Goal: Task Accomplishment & Management: Manage account settings

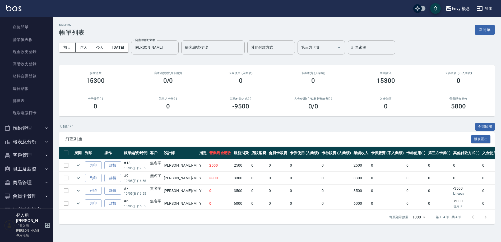
scroll to position [68, 0]
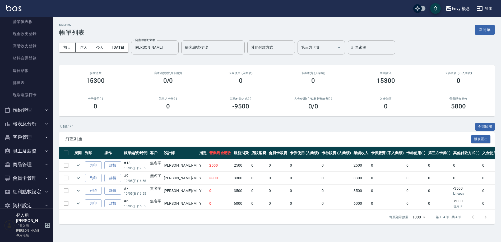
click at [34, 127] on button "報表及分析" at bounding box center [26, 124] width 49 height 14
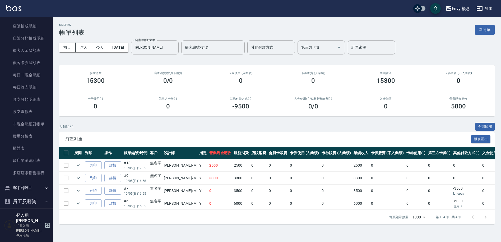
scroll to position [537, 0]
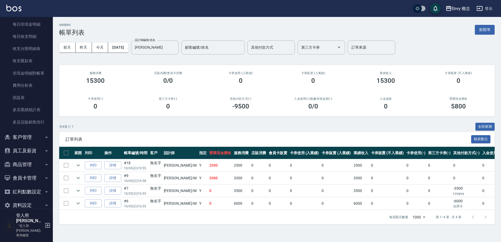
click at [33, 149] on button "員工及薪資" at bounding box center [26, 151] width 49 height 14
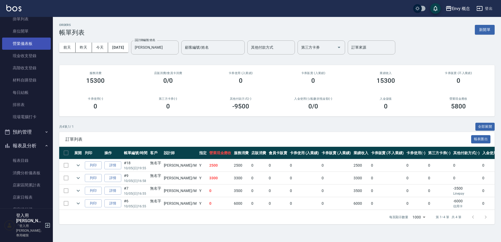
scroll to position [0, 0]
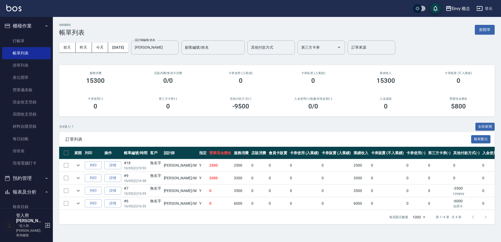
click at [486, 10] on button "登出" at bounding box center [484, 9] width 20 height 10
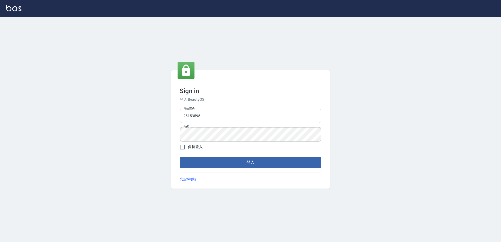
click at [193, 116] on input "25153595" at bounding box center [251, 116] width 142 height 14
drag, startPoint x: 204, startPoint y: 117, endPoint x: 180, endPoint y: 116, distance: 24.3
click at [181, 116] on input "25153595" at bounding box center [251, 116] width 142 height 14
type input "09308892120"
click at [176, 134] on div "Sign in 登入 BeautyOS 電話號碼 09308892120 電話號碼 密碼 密碼 保持登入 登入 忘記密碼?" at bounding box center [250, 129] width 159 height 118
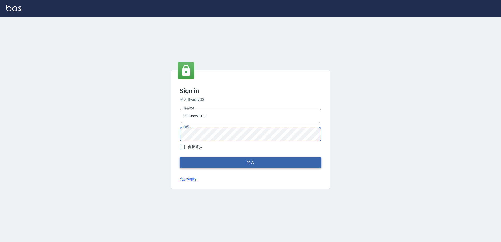
click at [272, 163] on button "登入" at bounding box center [251, 162] width 142 height 11
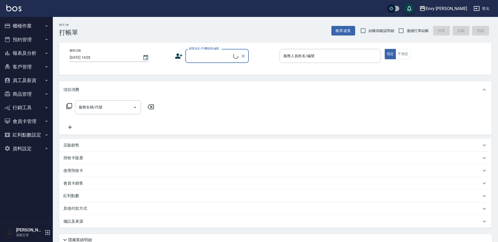
click at [460, 10] on div "Envy 南西" at bounding box center [446, 8] width 41 height 7
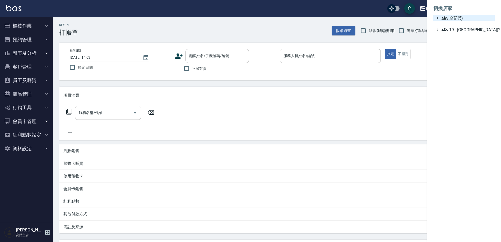
click at [463, 20] on span "全部(5)" at bounding box center [467, 18] width 51 height 6
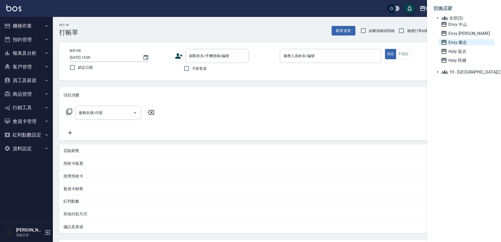
click at [461, 43] on span "Envy 概念" at bounding box center [467, 42] width 52 height 6
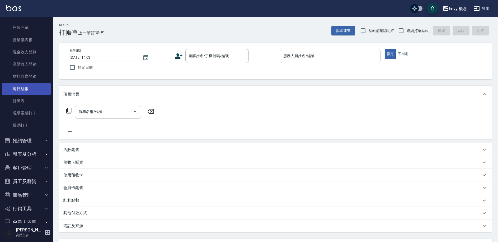
scroll to position [90, 0]
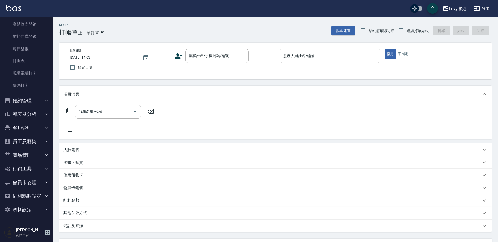
click at [28, 138] on button "員工及薪資" at bounding box center [26, 142] width 49 height 14
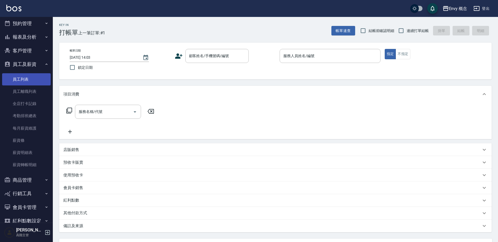
scroll to position [192, 0]
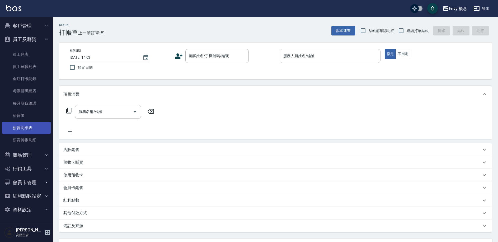
click at [35, 129] on link "薪資明細表" at bounding box center [26, 128] width 49 height 12
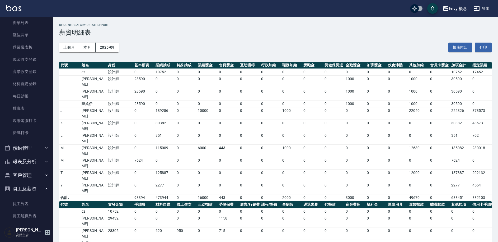
scroll to position [30, 0]
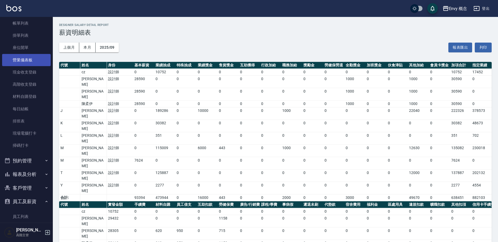
click at [33, 58] on link "營業儀表板" at bounding box center [26, 60] width 49 height 12
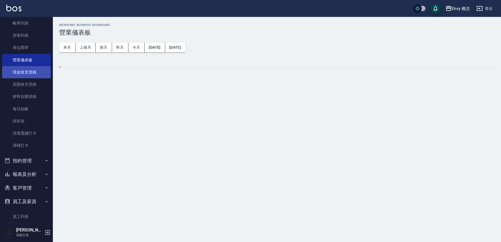
click at [39, 73] on link "現金收支登錄" at bounding box center [26, 72] width 49 height 12
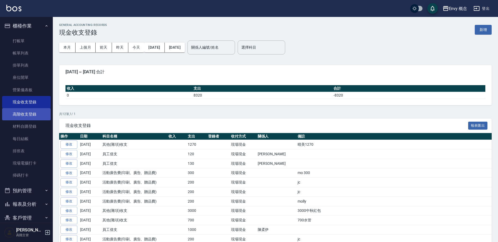
click at [30, 117] on link "高階收支登錄" at bounding box center [26, 114] width 49 height 12
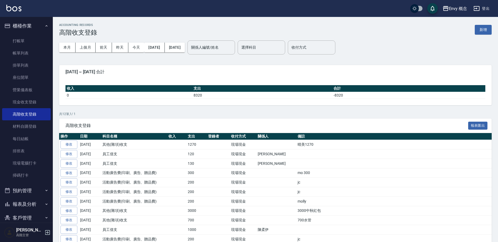
click at [37, 191] on button "預約管理" at bounding box center [26, 191] width 49 height 14
click at [38, 125] on link "材料自購登錄" at bounding box center [26, 126] width 49 height 12
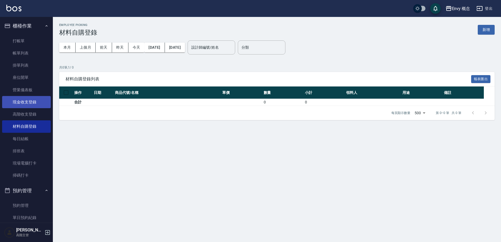
click at [37, 103] on link "現金收支登錄" at bounding box center [26, 102] width 49 height 12
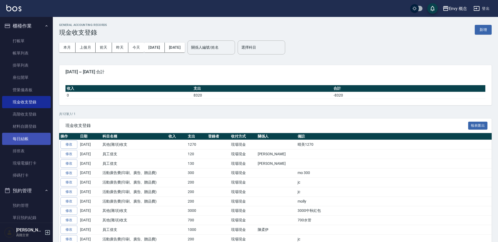
click at [30, 136] on link "每日結帳" at bounding box center [26, 139] width 49 height 12
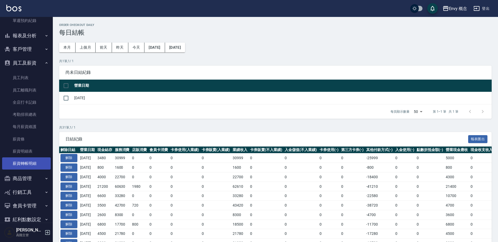
scroll to position [233, 0]
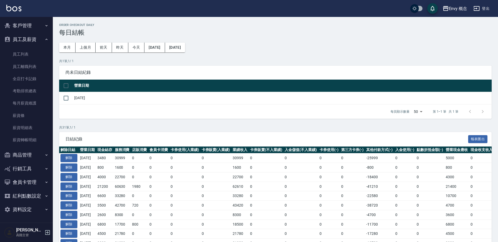
click at [41, 156] on button "商品管理" at bounding box center [26, 155] width 49 height 14
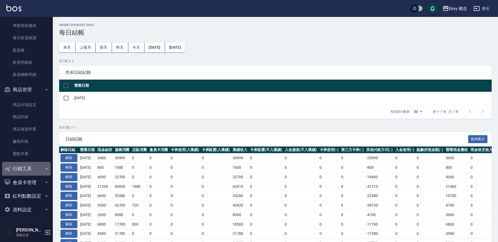
click at [44, 169] on icon "button" at bounding box center [46, 169] width 4 height 4
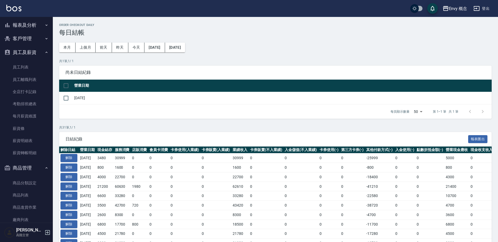
scroll to position [98, 0]
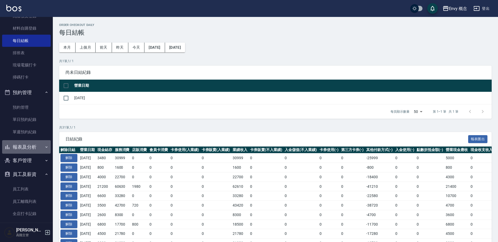
click at [35, 149] on button "報表及分析" at bounding box center [26, 147] width 49 height 14
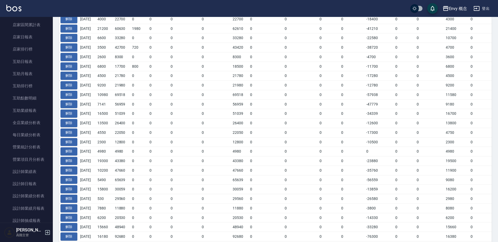
scroll to position [183, 0]
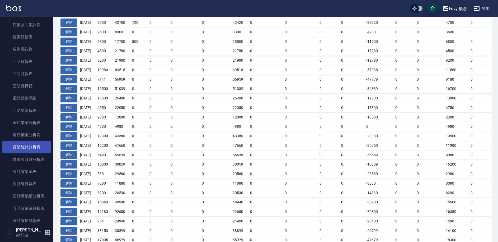
click at [20, 142] on link "營業統計分析表" at bounding box center [26, 147] width 49 height 12
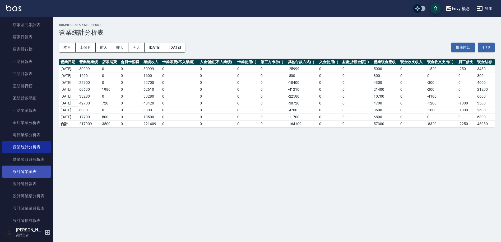
click at [41, 165] on link "設計師業績表" at bounding box center [26, 171] width 49 height 12
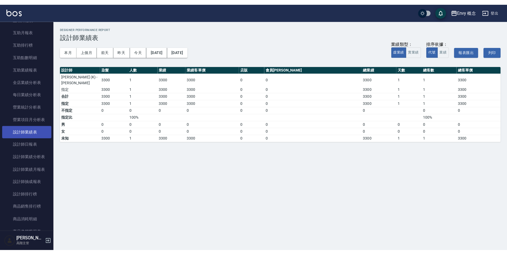
scroll to position [308, 0]
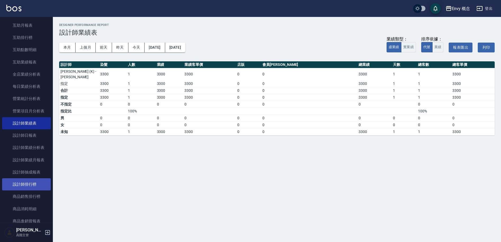
click at [38, 184] on link "設計師排行榜" at bounding box center [26, 184] width 49 height 12
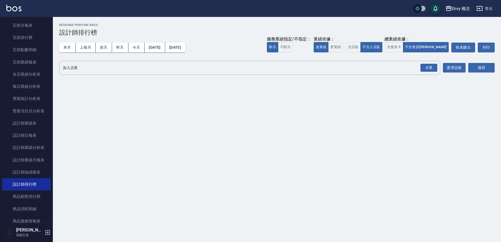
click at [88, 52] on div "本月 上個月 前天 昨天 今天 2025/10/01 2025/10/09 服務業績指定/不指定： 顯示 不顯示 業績依據： 虛業績 實業績 總業績依據： 含…" at bounding box center [277, 47] width 436 height 22
click at [455, 70] on button "選擇店家" at bounding box center [454, 68] width 23 height 10
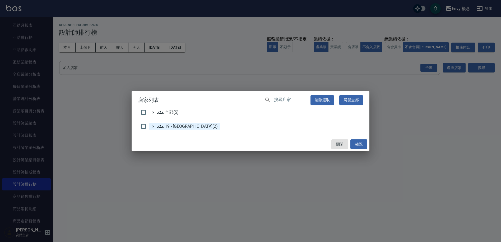
click at [186, 126] on 新城區\(2\) "19 - 新城區(2)" at bounding box center [187, 126] width 61 height 6
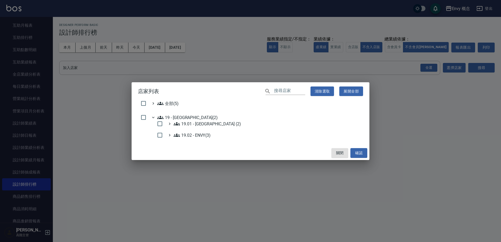
click at [451, 95] on div "店家列表 ​ 清除選取 展開全部 全部(5) 19 - 新城區(2) 19.01 - 新城區 (2) 19.02 - ENVY(3) 關閉 確認" at bounding box center [250, 121] width 501 height 242
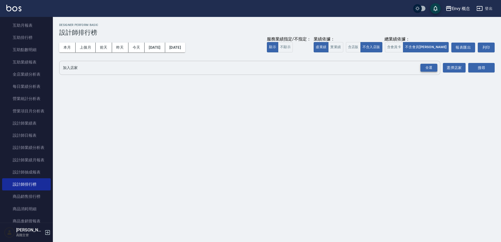
click at [434, 67] on div "全選" at bounding box center [429, 68] width 17 height 8
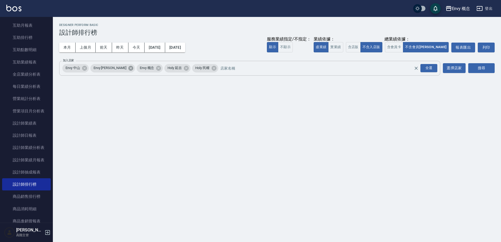
click at [128, 68] on icon at bounding box center [130, 68] width 5 height 5
drag, startPoint x: 85, startPoint y: 69, endPoint x: 91, endPoint y: 68, distance: 5.3
click at [85, 69] on icon at bounding box center [85, 68] width 6 height 6
click at [114, 69] on icon at bounding box center [112, 68] width 5 height 5
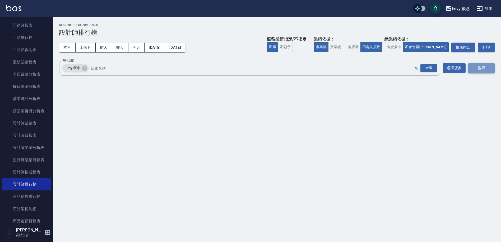
click at [484, 71] on button "搜尋" at bounding box center [481, 68] width 26 height 10
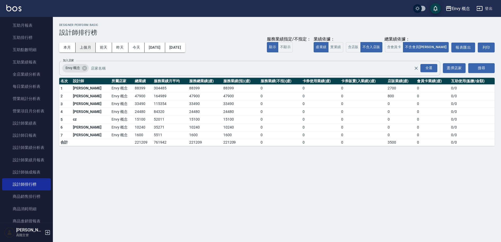
click at [79, 48] on button "上個月" at bounding box center [86, 48] width 20 height 10
click at [282, 201] on div "Envy 概念 2025-09-01 - 2025-09-30 設計師排行榜 列印時間： 2025-10-09-14:19 Designer Perform …" at bounding box center [250, 121] width 501 height 242
click at [87, 68] on icon at bounding box center [84, 68] width 5 height 5
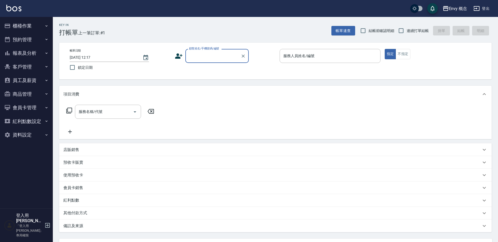
click at [32, 79] on button "員工及薪資" at bounding box center [26, 80] width 49 height 14
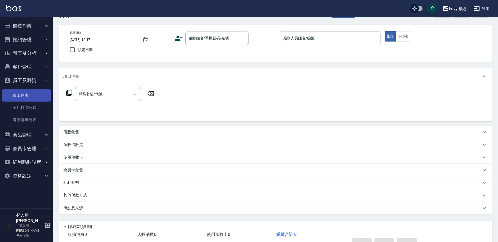
scroll to position [28, 0]
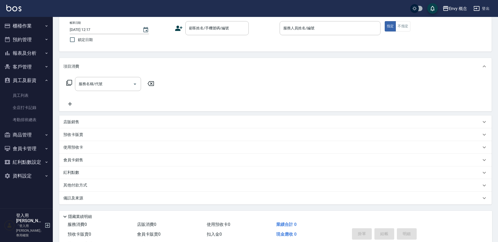
click at [35, 29] on button "櫃檯作業" at bounding box center [26, 26] width 49 height 14
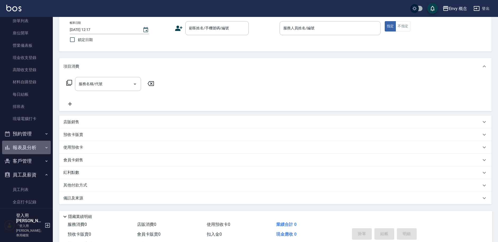
click at [32, 150] on button "報表及分析" at bounding box center [26, 148] width 49 height 14
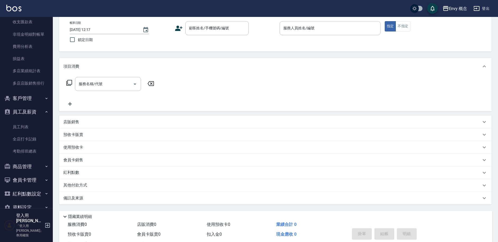
scroll to position [578, 0]
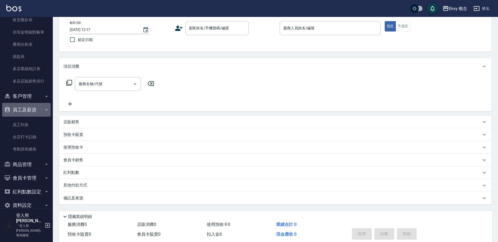
click at [34, 112] on button "員工及薪資" at bounding box center [26, 110] width 49 height 14
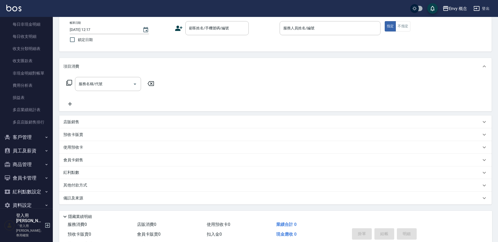
click at [30, 149] on button "員工及薪資" at bounding box center [26, 151] width 49 height 14
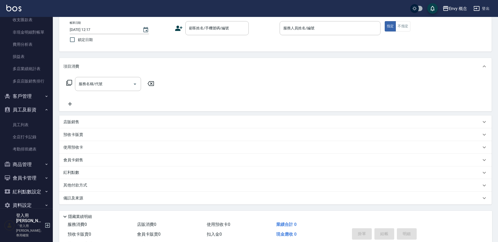
click at [480, 9] on icon "button" at bounding box center [477, 8] width 6 height 5
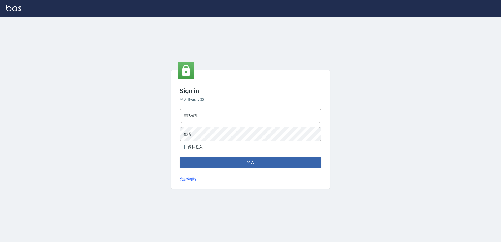
type input "25153595"
click at [177, 115] on div "Sign in 登入 BeautyOS 電話號碼 [PHONE_NUMBER] 電話號碼 密碼 密碼 保持登入 登入 忘記密碼?" at bounding box center [250, 129] width 159 height 118
type input "09308892120"
click at [176, 133] on div "Sign in 登入 BeautyOS 電話號碼 [PHONE_NUMBER] 電話號碼 密碼 密碼 保持登入 登入 忘記密碼?" at bounding box center [250, 129] width 159 height 118
click at [195, 162] on button "登入" at bounding box center [251, 162] width 142 height 11
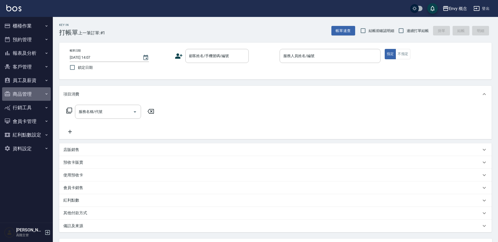
click at [30, 95] on button "商品管理" at bounding box center [26, 94] width 49 height 14
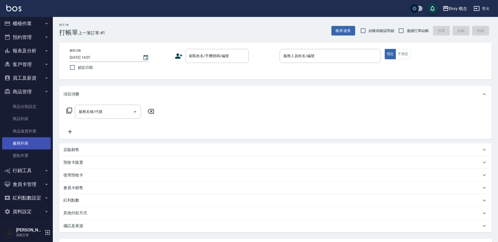
scroll to position [4, 0]
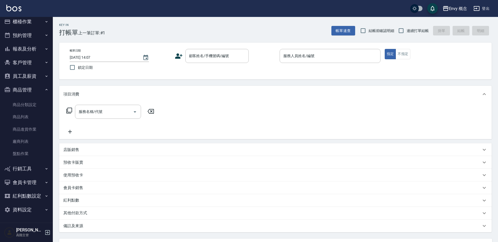
click at [34, 76] on button "員工及薪資" at bounding box center [26, 76] width 49 height 14
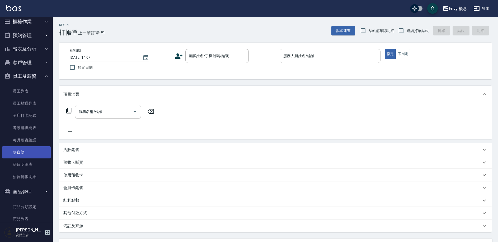
click at [28, 152] on link "薪資條" at bounding box center [26, 152] width 49 height 12
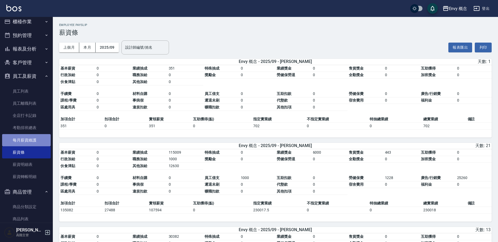
click at [27, 144] on link "每月薪資維護" at bounding box center [26, 140] width 49 height 12
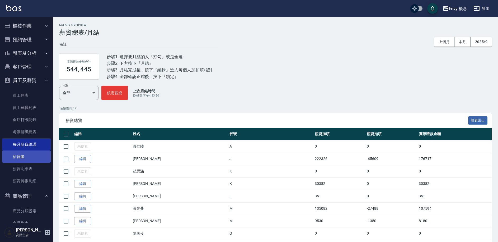
click at [19, 158] on link "薪資條" at bounding box center [26, 156] width 49 height 12
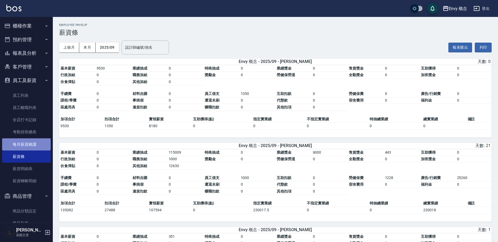
click at [33, 144] on link "每月薪資維護" at bounding box center [26, 144] width 49 height 12
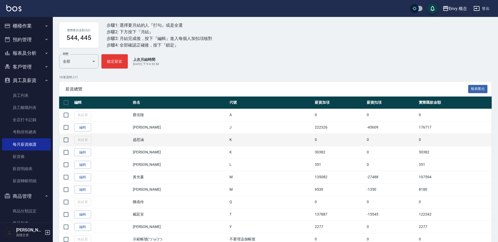
scroll to position [58, 0]
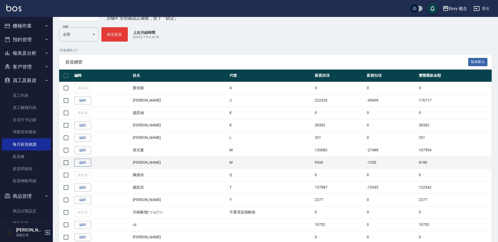
click at [83, 163] on link "編輯" at bounding box center [82, 163] width 17 height 8
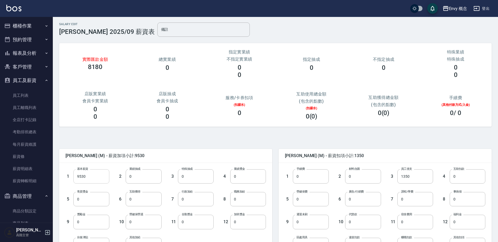
scroll to position [1, 0]
click at [91, 174] on input "9530" at bounding box center [91, 176] width 36 height 14
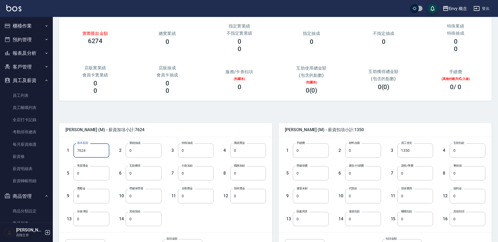
scroll to position [79, 0]
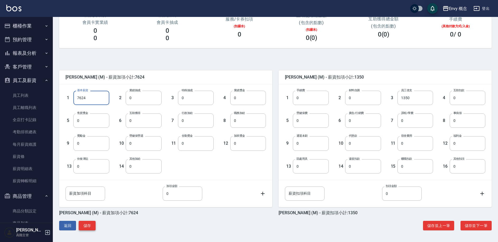
type input "7624"
click at [85, 228] on button "儲存" at bounding box center [87, 226] width 17 height 10
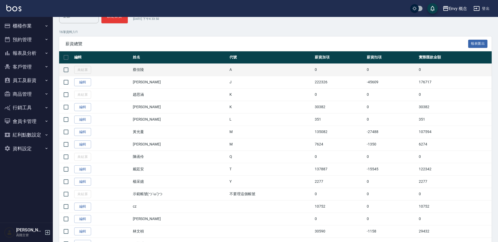
scroll to position [87, 0]
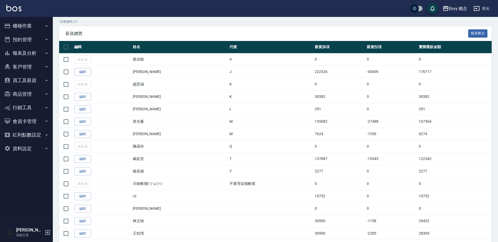
click at [31, 82] on button "員工及薪資" at bounding box center [26, 80] width 49 height 14
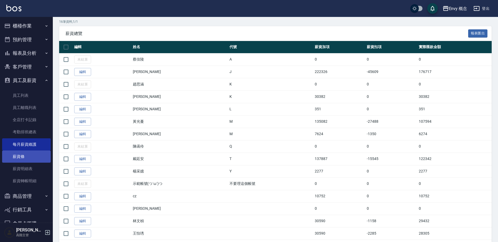
click at [30, 156] on link "薪資條" at bounding box center [26, 156] width 49 height 12
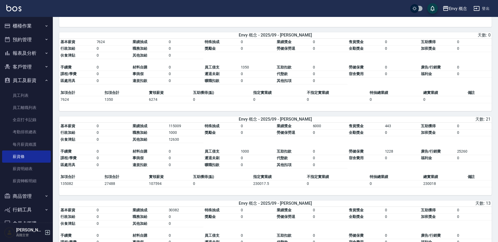
scroll to position [194, 0]
drag, startPoint x: 238, startPoint y: 71, endPoint x: 273, endPoint y: 71, distance: 34.6
click at [273, 71] on tbody "手續費 0 材料自購 0 員工借支 1350 互助扣款 0 勞健保費 0 廣告/行銷費 0 課程/學費 0 事病假 0 遲退未刷 0 代墊款 0 宿舍費用 0…" at bounding box center [275, 74] width 433 height 20
click at [272, 71] on td "1350" at bounding box center [258, 67] width 36 height 7
drag, startPoint x: 147, startPoint y: 102, endPoint x: 166, endPoint y: 105, distance: 19.3
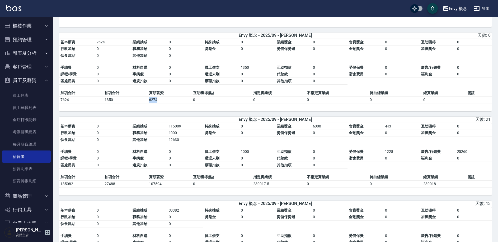
click at [166, 103] on tr "7624 1350 6274 0 0 0 0 0" at bounding box center [275, 99] width 433 height 7
click at [166, 103] on td "6274" at bounding box center [170, 99] width 44 height 7
drag, startPoint x: 148, startPoint y: 103, endPoint x: 161, endPoint y: 104, distance: 13.3
click at [161, 103] on td "6274" at bounding box center [170, 99] width 44 height 7
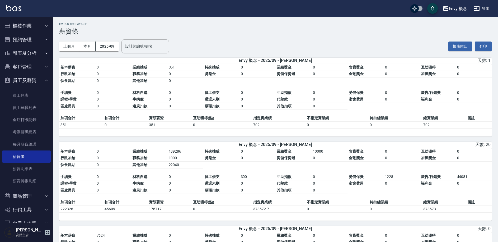
scroll to position [0, 0]
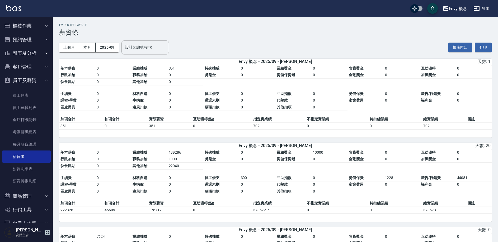
click at [21, 27] on button "櫃檯作業" at bounding box center [26, 26] width 49 height 14
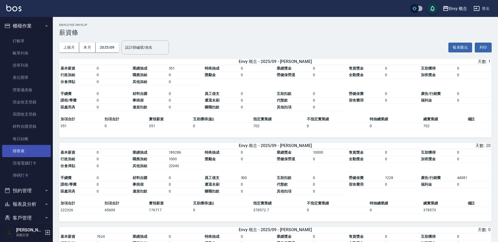
scroll to position [49, 0]
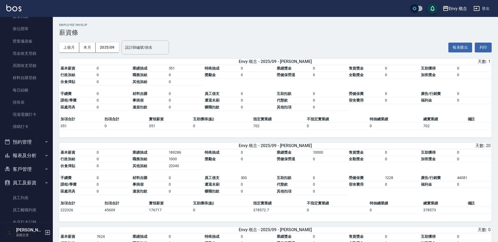
click at [26, 146] on button "預約管理" at bounding box center [26, 142] width 49 height 14
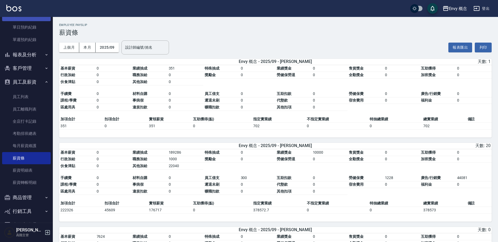
scroll to position [230, 0]
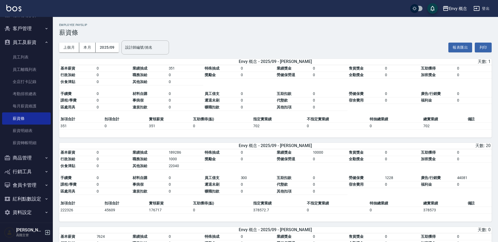
click at [33, 158] on button "商品管理" at bounding box center [26, 158] width 49 height 14
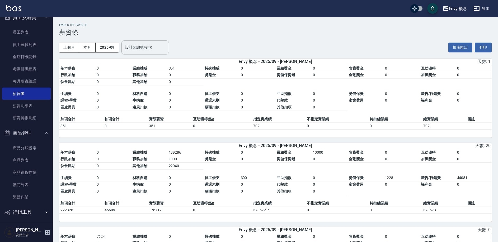
scroll to position [298, 0]
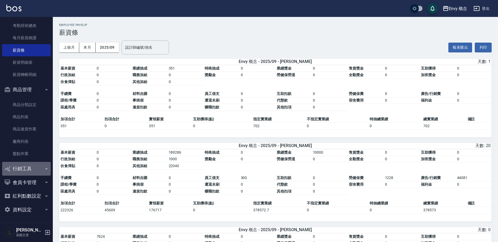
click at [34, 167] on button "行銷工具" at bounding box center [26, 169] width 49 height 14
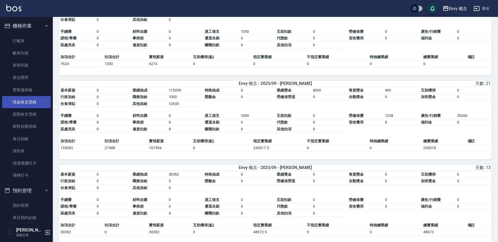
scroll to position [210, 0]
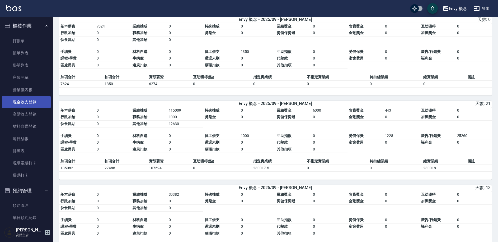
click at [33, 105] on link "現金收支登錄" at bounding box center [26, 102] width 49 height 12
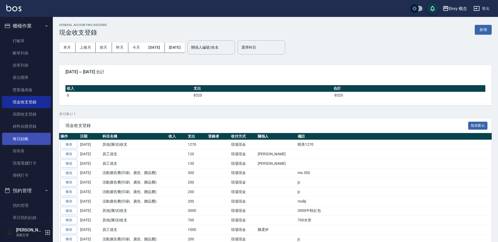
click at [30, 140] on link "每日結帳" at bounding box center [26, 139] width 49 height 12
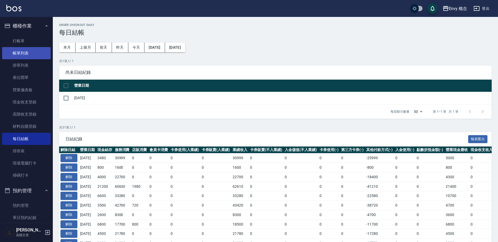
click at [33, 56] on link "帳單列表" at bounding box center [26, 53] width 49 height 12
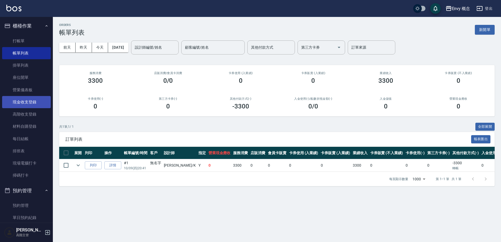
click at [41, 106] on link "現金收支登錄" at bounding box center [26, 102] width 49 height 12
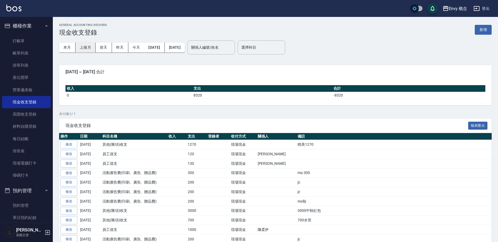
click at [92, 49] on button "上個月" at bounding box center [86, 48] width 20 height 10
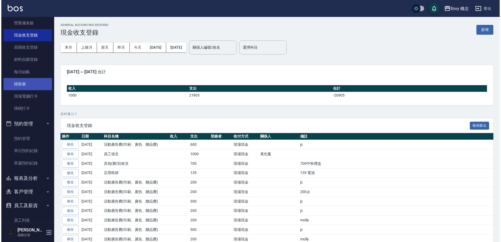
scroll to position [66, 0]
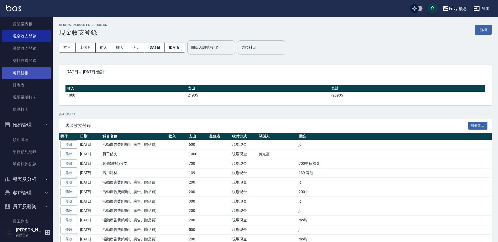
click at [37, 75] on link "每日結帳" at bounding box center [26, 73] width 49 height 12
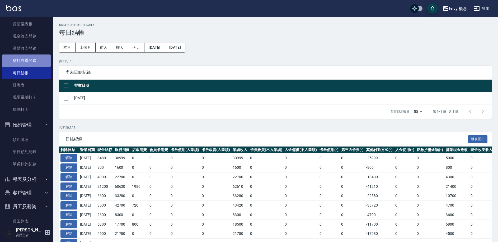
click at [39, 61] on link "材料自購登錄" at bounding box center [26, 60] width 49 height 12
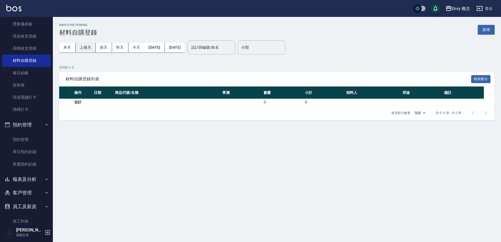
click at [90, 50] on button "上個月" at bounding box center [86, 48] width 20 height 10
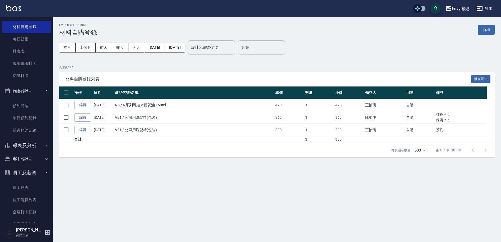
scroll to position [101, 0]
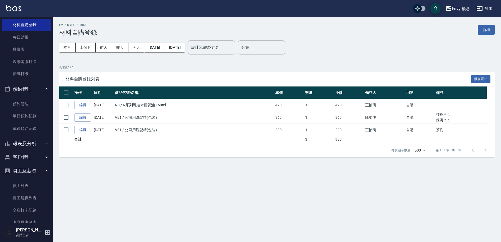
click at [34, 170] on button "員工及薪資" at bounding box center [26, 171] width 49 height 14
click at [34, 169] on button "員工及薪資" at bounding box center [26, 171] width 49 height 14
click at [37, 160] on button "客戶管理" at bounding box center [26, 157] width 49 height 14
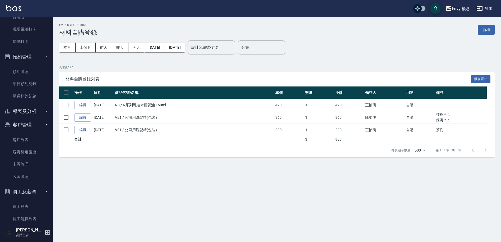
scroll to position [0, 0]
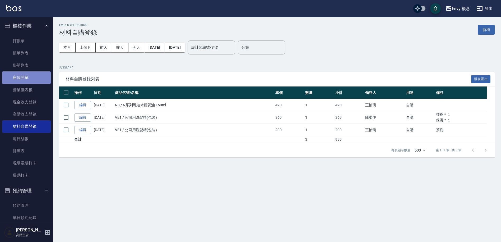
click at [38, 80] on link "座位開單" at bounding box center [26, 77] width 49 height 12
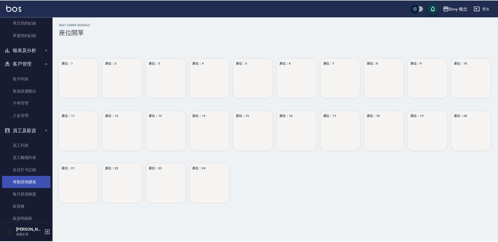
scroll to position [257, 0]
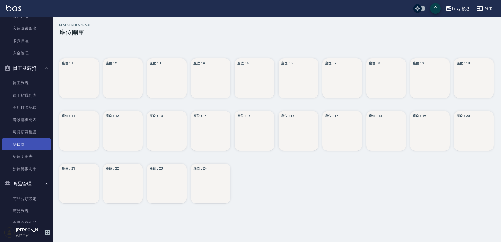
click at [25, 146] on link "薪資條" at bounding box center [26, 144] width 49 height 12
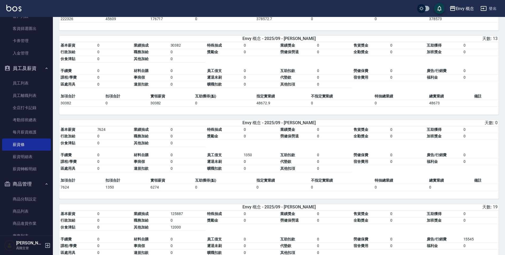
scroll to position [279, 0]
